Goal: Task Accomplishment & Management: Manage account settings

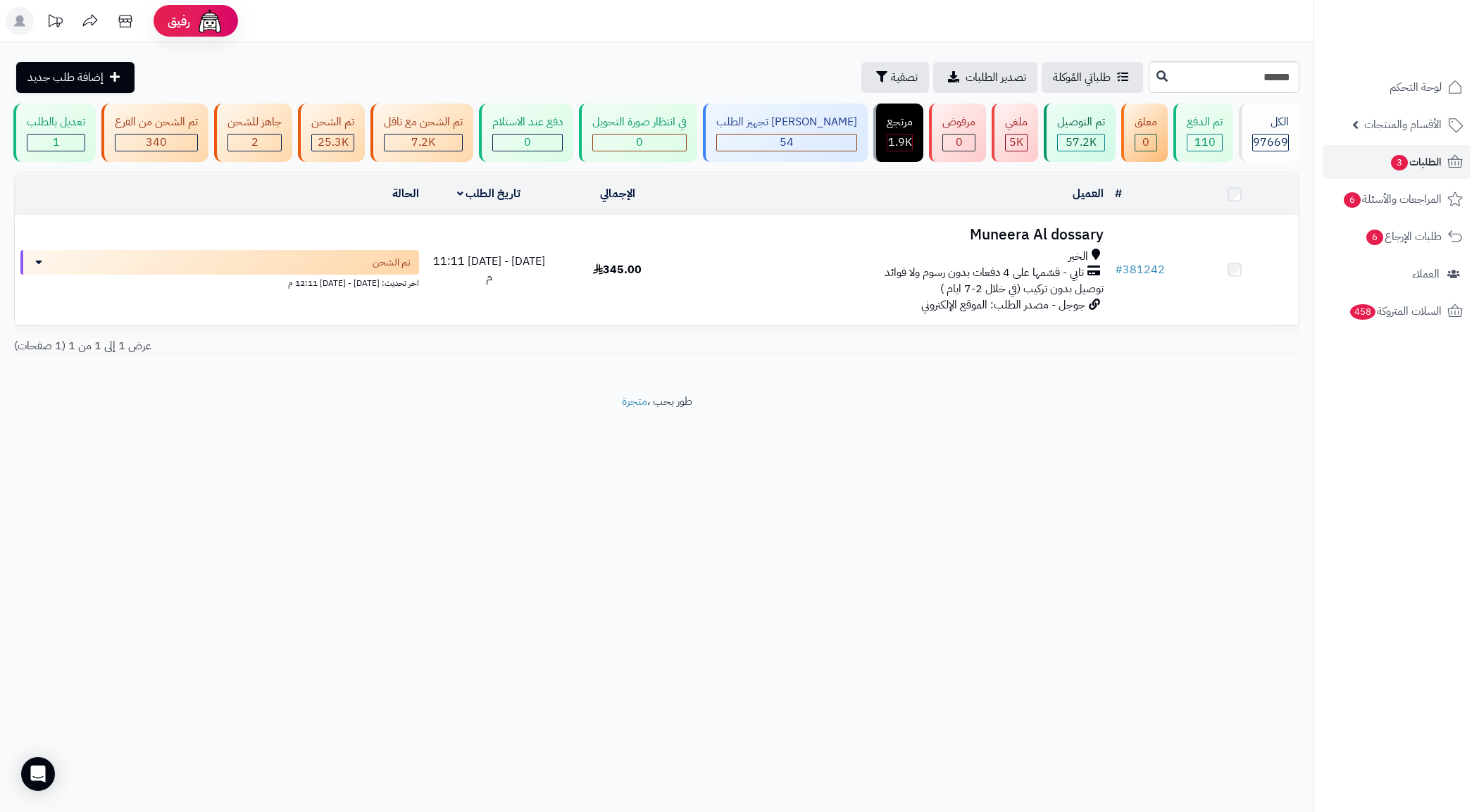
click at [831, 281] on div "تابي - قسّمها على 4 دفعات بدون رسوم ولا فوائد" at bounding box center [895, 273] width 416 height 16
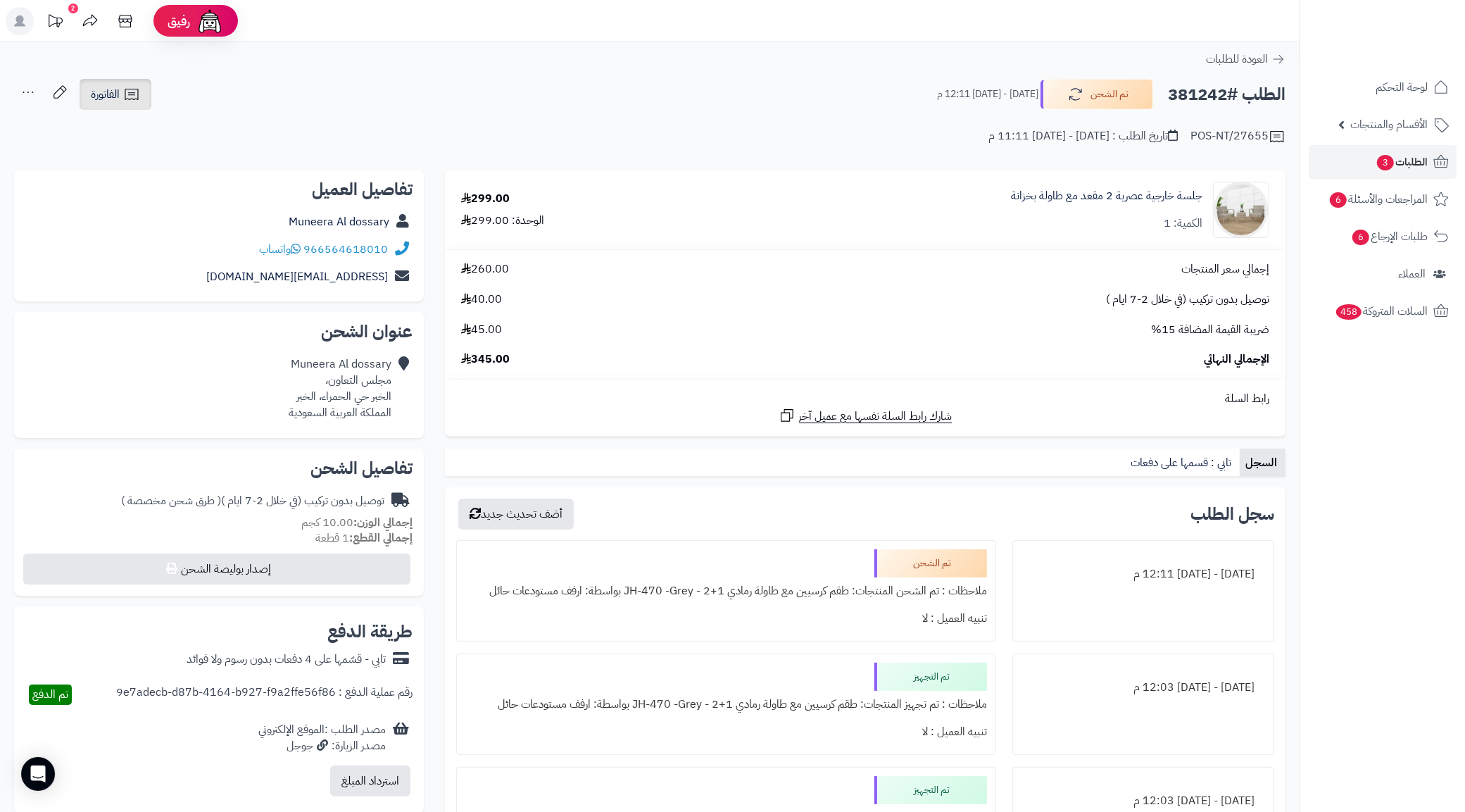
click at [127, 86] on icon at bounding box center [132, 94] width 17 height 17
click at [169, 124] on link "طباعة الفاتورة" at bounding box center [152, 131] width 150 height 32
click at [1207, 92] on h2 "الطلب #381242" at bounding box center [1226, 95] width 117 height 29
click at [1206, 92] on h2 "الطلب #381242" at bounding box center [1226, 95] width 117 height 29
copy h2 "381242"
